Goal: Information Seeking & Learning: Learn about a topic

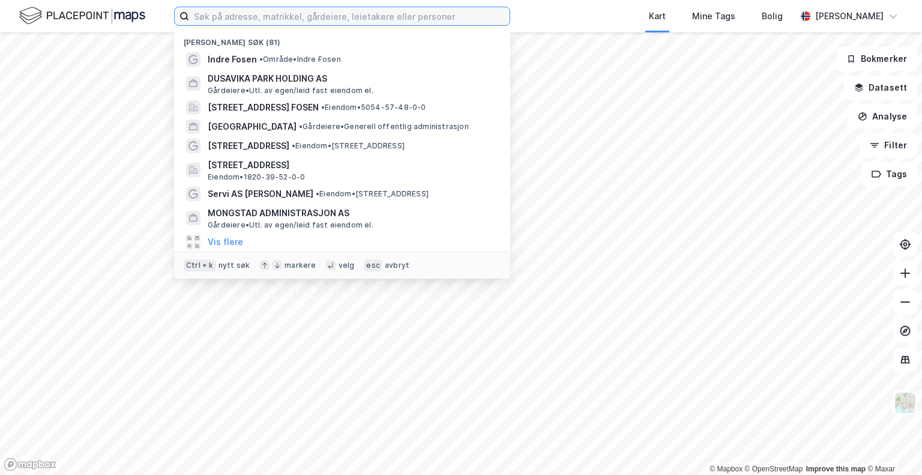
click at [271, 18] on input at bounding box center [349, 16] width 320 height 18
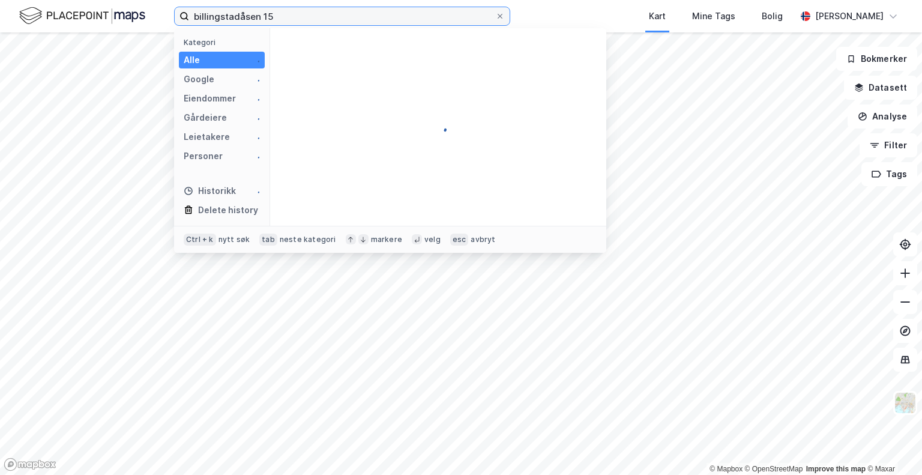
type input "billingstadåsen 15"
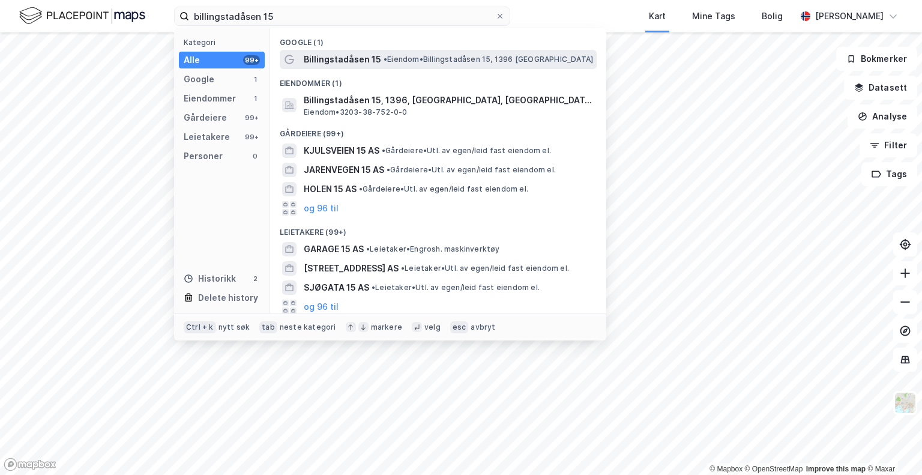
click at [376, 54] on span "Billingstadåsen 15" at bounding box center [342, 59] width 77 height 14
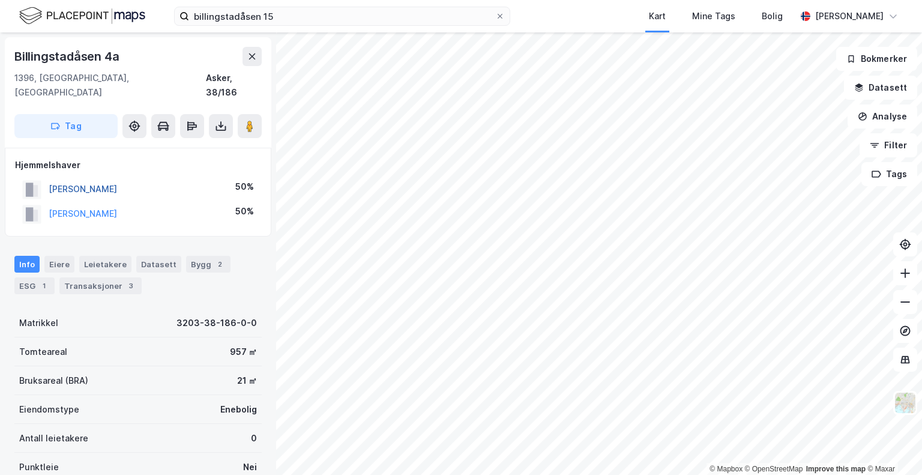
click at [0, 0] on button "[PERSON_NAME]" at bounding box center [0, 0] width 0 height 0
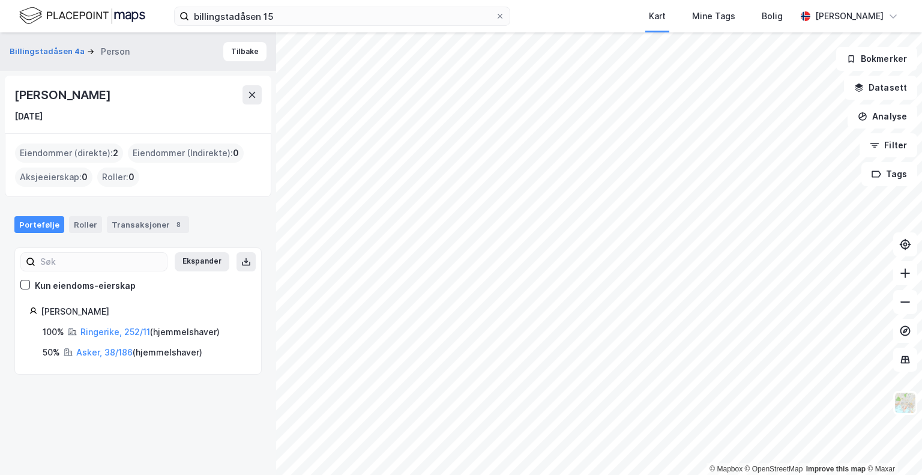
drag, startPoint x: 111, startPoint y: 312, endPoint x: 38, endPoint y: 315, distance: 73.3
click at [38, 315] on div "[PERSON_NAME]" at bounding box center [137, 311] width 217 height 14
copy div "[PERSON_NAME]"
drag, startPoint x: 121, startPoint y: 96, endPoint x: 7, endPoint y: 94, distance: 114.0
click at [7, 94] on div "[PERSON_NAME] [DATE]" at bounding box center [138, 105] width 266 height 58
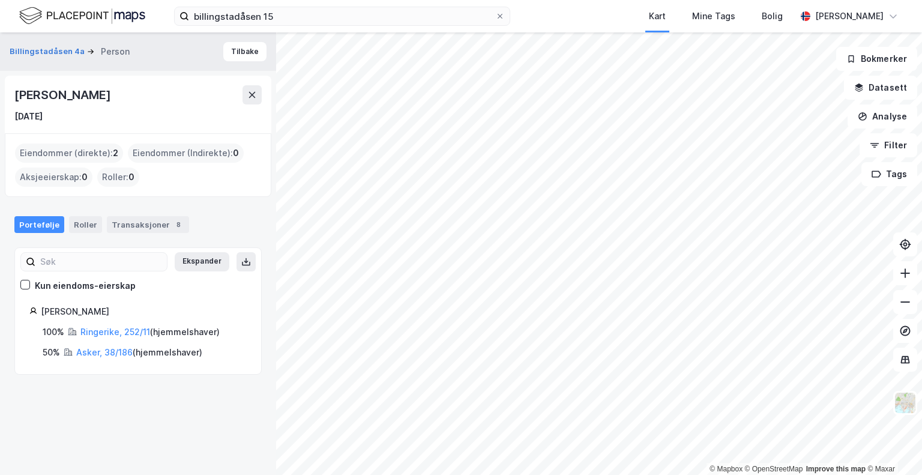
copy div "[PERSON_NAME]"
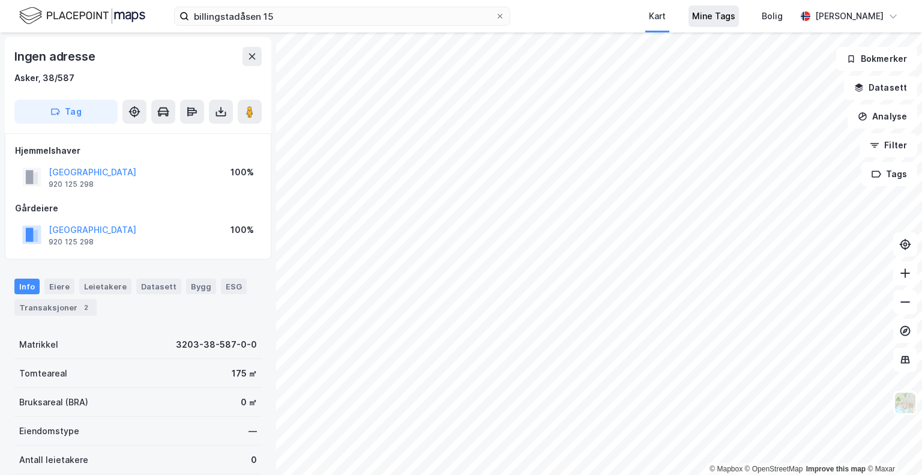
click at [696, 5] on div "billingstadåsen 15 Kart Mine Tags Bolig [PERSON_NAME][GEOGRAPHIC_DATA] © Mapbox…" at bounding box center [461, 237] width 922 height 475
click at [507, 474] on html "billingstadåsen 15 Kart Mine Tags Bolig [PERSON_NAME][GEOGRAPHIC_DATA] © Mapbox…" at bounding box center [461, 237] width 922 height 475
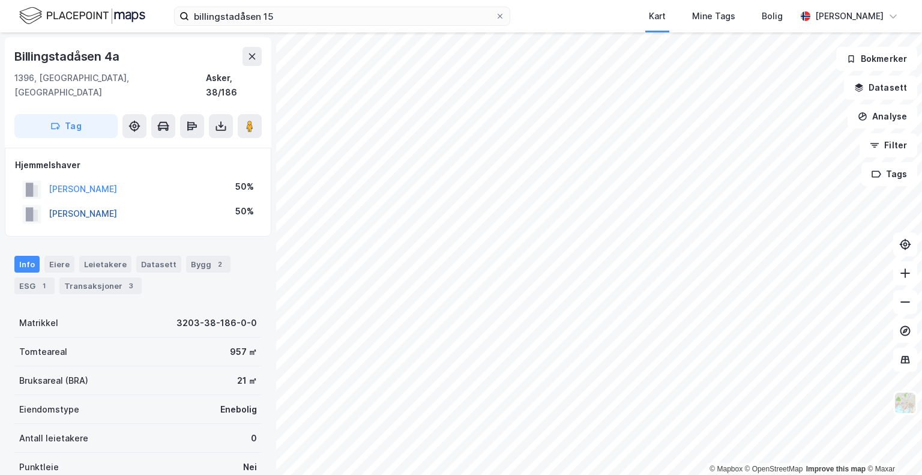
click at [0, 0] on button "[PERSON_NAME]" at bounding box center [0, 0] width 0 height 0
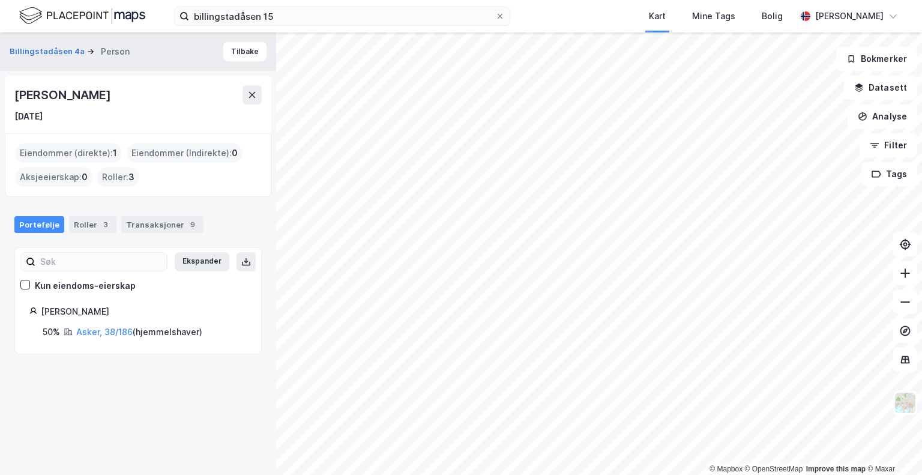
drag, startPoint x: 130, startPoint y: 309, endPoint x: 22, endPoint y: 312, distance: 107.4
click at [22, 312] on div "[PERSON_NAME] 50% Asker, 38/186 ( hjemmelshaver )" at bounding box center [138, 321] width 246 height 35
copy div "[PERSON_NAME]"
click at [32, 474] on html "billingstadåsen 15 Kart Mine Tags [PERSON_NAME][GEOGRAPHIC_DATA] © Mapbox © Ope…" at bounding box center [461, 237] width 922 height 475
click at [342, 474] on html "billingstadåsen 15 Kart Mine Tags [PERSON_NAME][GEOGRAPHIC_DATA] © Mapbox © Ope…" at bounding box center [461, 237] width 922 height 475
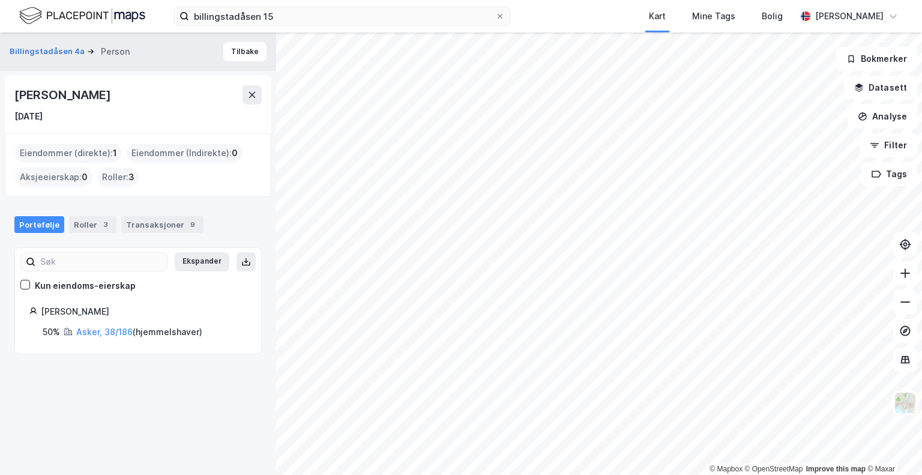
click at [292, 474] on html "billingstadåsen 15 Kart Mine Tags [PERSON_NAME][GEOGRAPHIC_DATA] © Mapbox © Ope…" at bounding box center [461, 237] width 922 height 475
click at [173, 474] on html "billingstadåsen 15 Kart Mine Tags [PERSON_NAME][GEOGRAPHIC_DATA] © Mapbox © Ope…" at bounding box center [461, 237] width 922 height 475
